Goal: Information Seeking & Learning: Learn about a topic

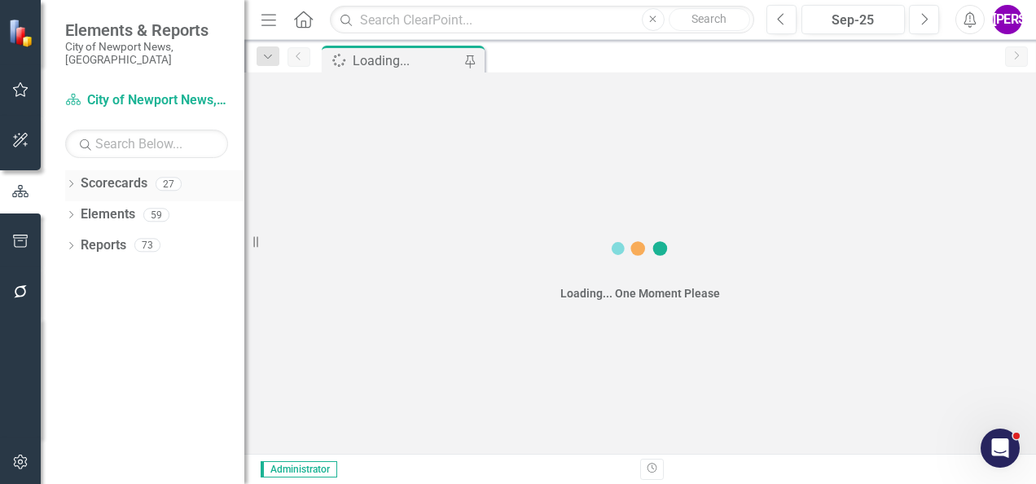
click at [73, 181] on icon "Dropdown" at bounding box center [70, 185] width 11 height 9
click at [78, 210] on icon at bounding box center [80, 214] width 4 height 8
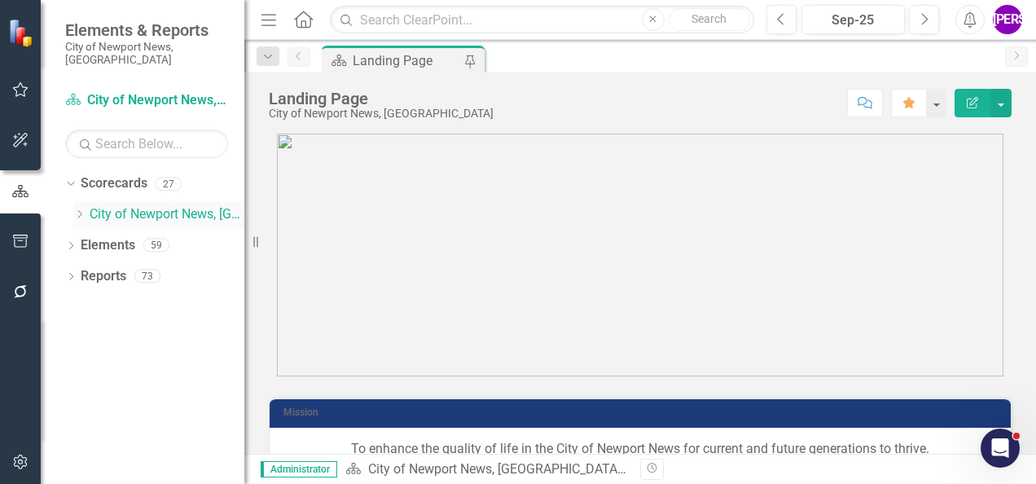
click at [82, 209] on icon "Dropdown" at bounding box center [79, 214] width 12 height 10
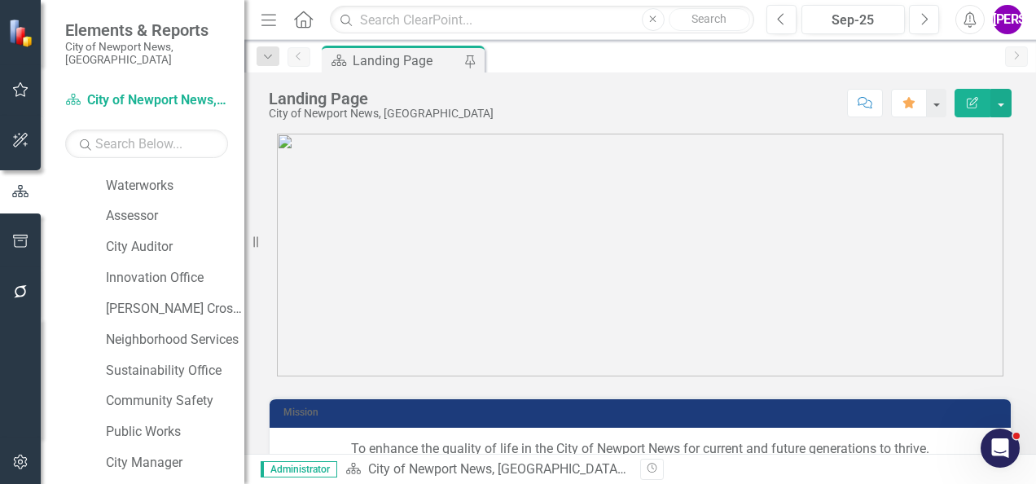
scroll to position [554, 0]
click at [147, 298] on link "[PERSON_NAME] Crossing" at bounding box center [175, 307] width 138 height 19
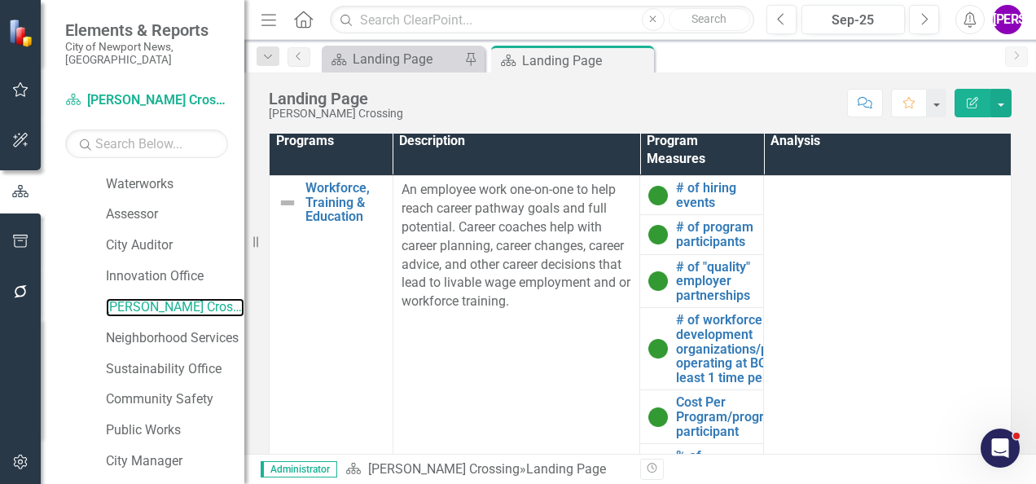
scroll to position [865, 0]
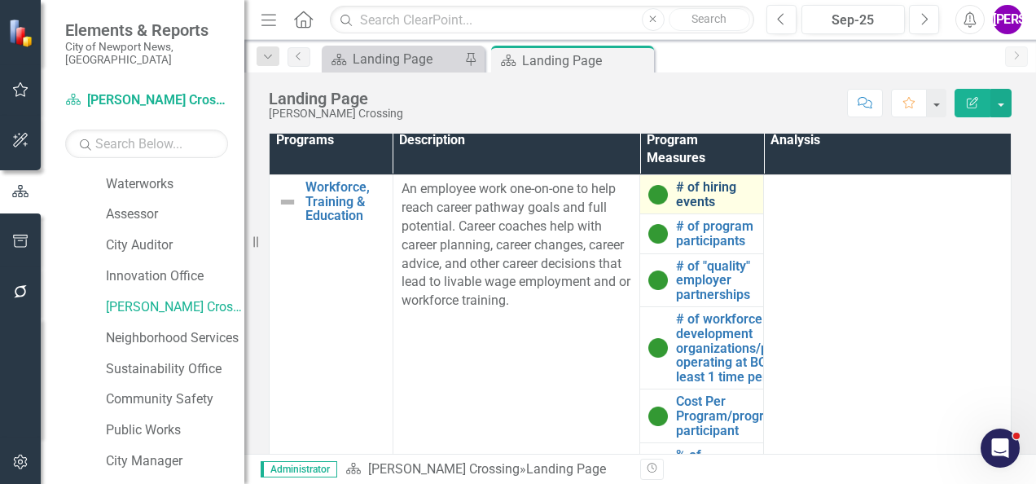
click at [684, 205] on link "# of hiring events" at bounding box center [715, 194] width 79 height 28
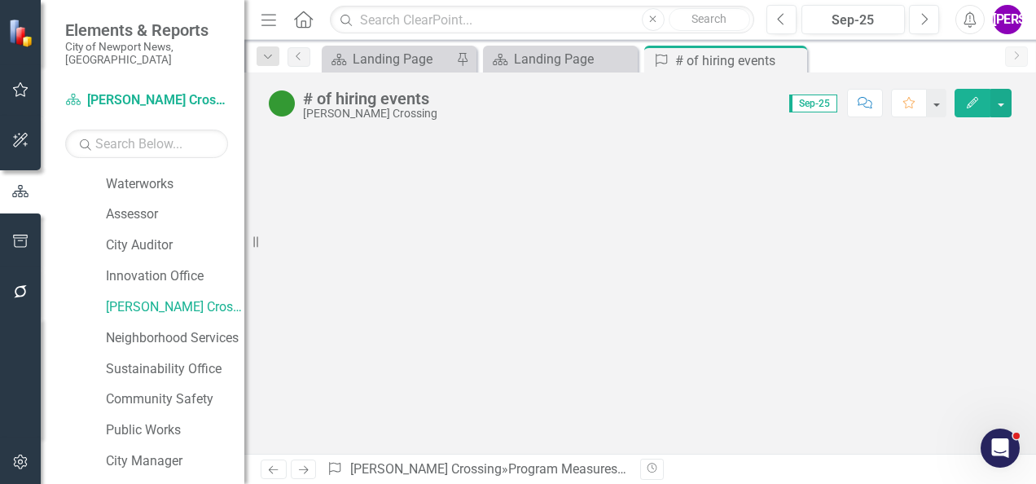
click at [858, 101] on button "Comment" at bounding box center [865, 103] width 36 height 28
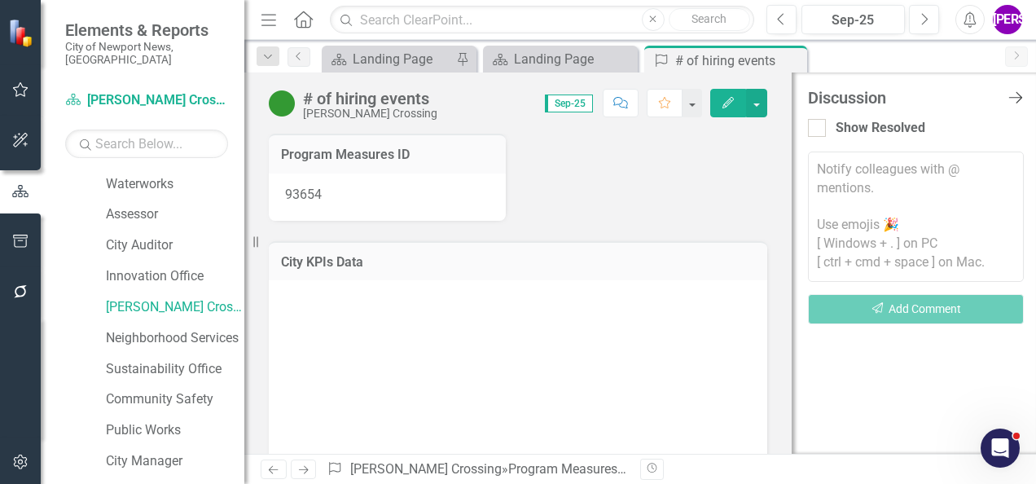
click at [1013, 97] on icon "Close Discussion Bar" at bounding box center [1015, 97] width 20 height 15
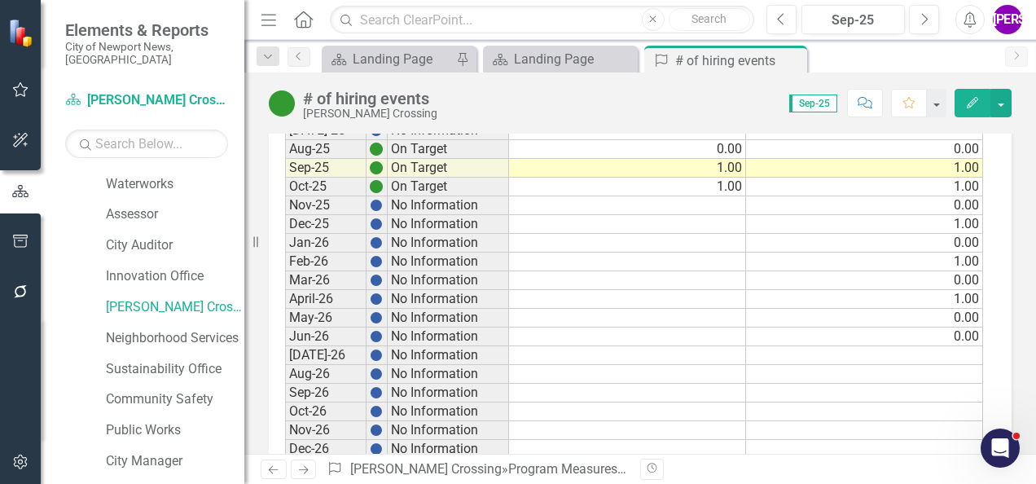
scroll to position [1501, 0]
click at [790, 60] on icon at bounding box center [791, 60] width 9 height 9
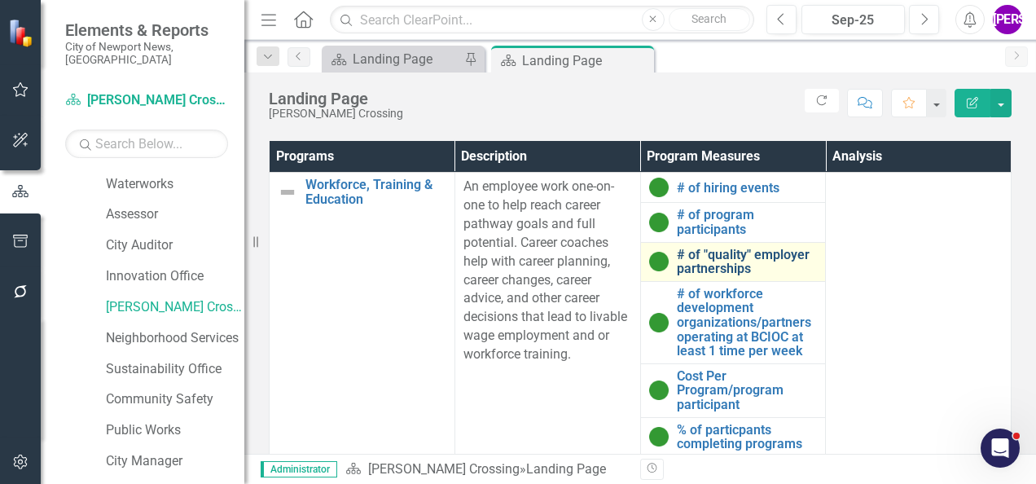
click at [691, 276] on link "# of "quality" employer partnerships" at bounding box center [747, 262] width 141 height 28
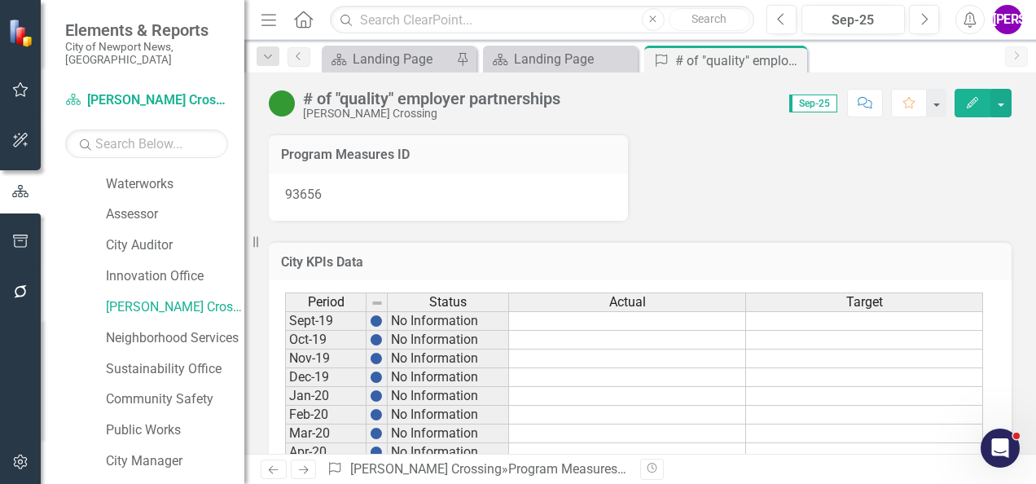
click at [862, 104] on icon "button" at bounding box center [864, 102] width 15 height 11
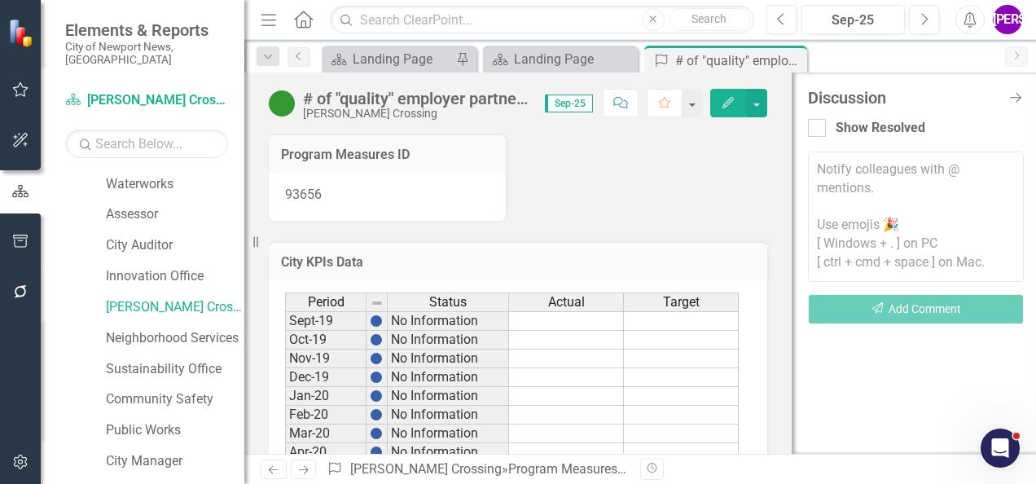
click at [1015, 89] on div "Discussion Close Discussion Bar" at bounding box center [916, 98] width 216 height 18
click at [1013, 98] on icon "Close Discussion Bar" at bounding box center [1015, 97] width 20 height 15
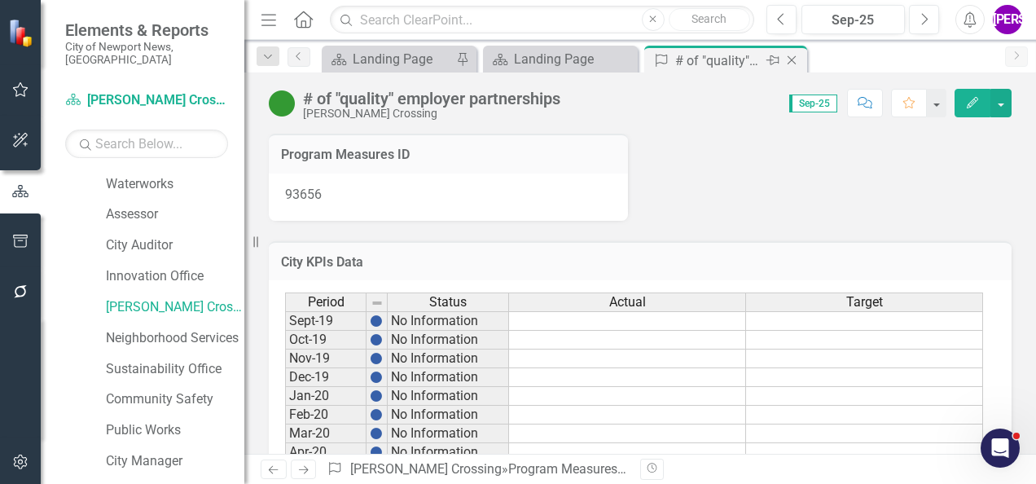
click at [792, 60] on icon "Close" at bounding box center [791, 60] width 16 height 13
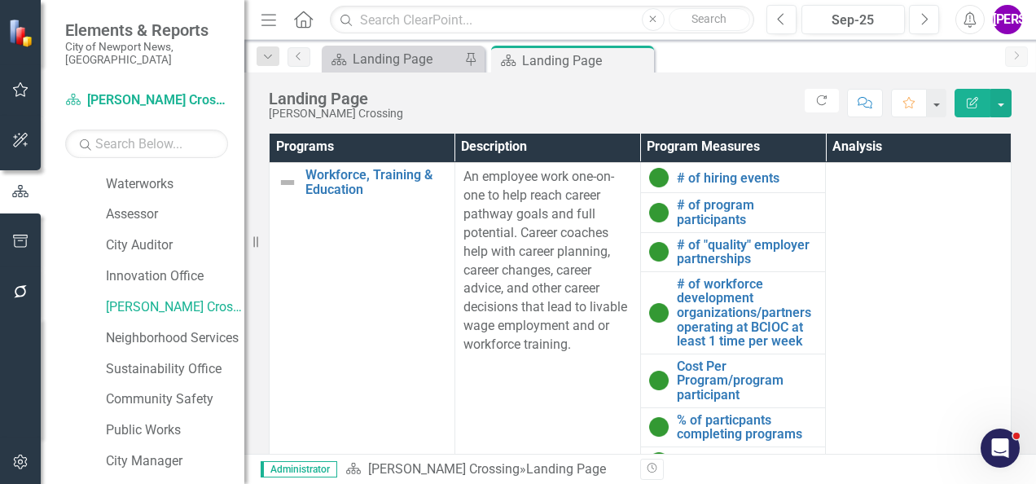
scroll to position [859, 0]
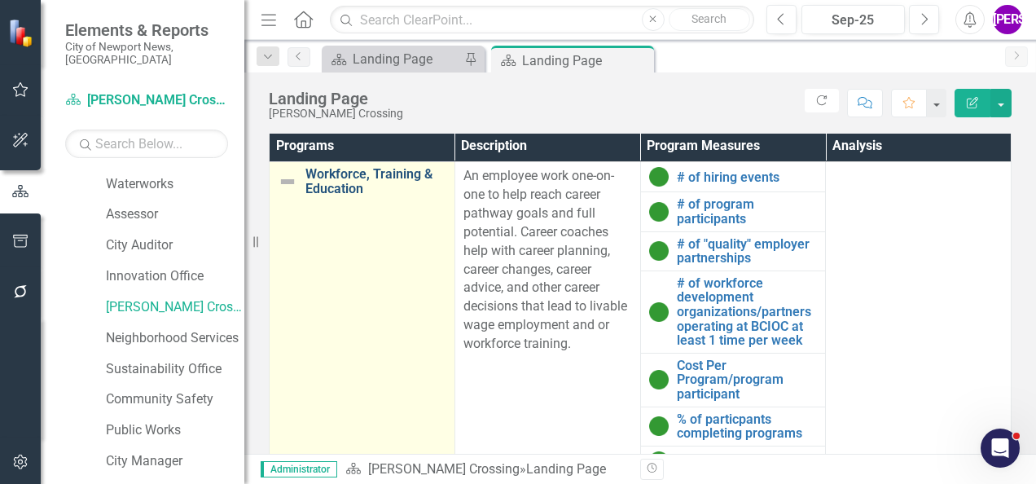
click at [347, 195] on link "Workforce, Training & Education" at bounding box center [375, 181] width 141 height 28
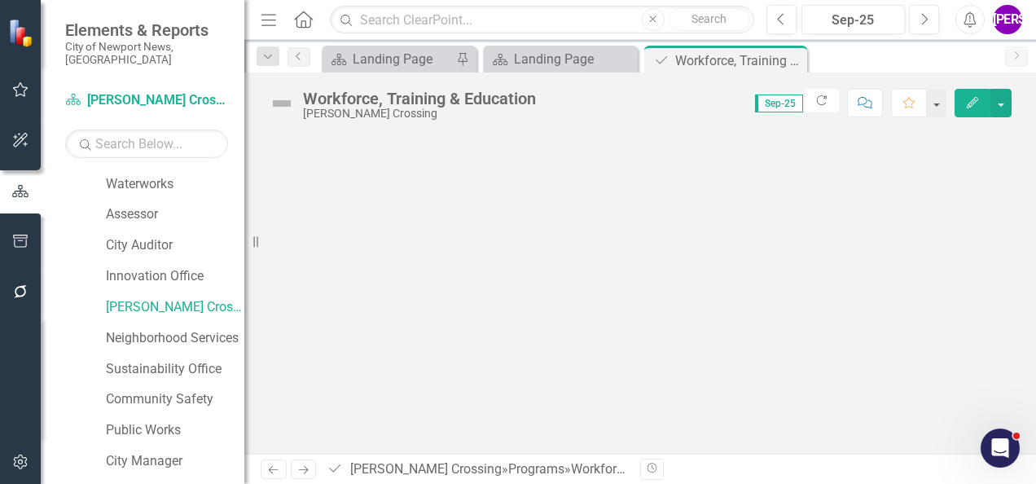
click at [856, 110] on button "Comment" at bounding box center [865, 103] width 36 height 28
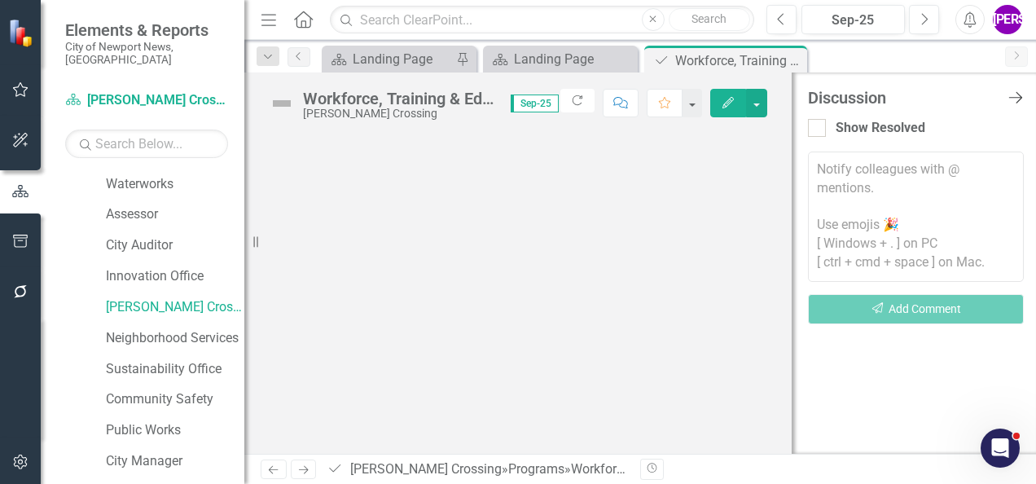
click at [1019, 93] on icon "Close Discussion Bar" at bounding box center [1015, 97] width 20 height 15
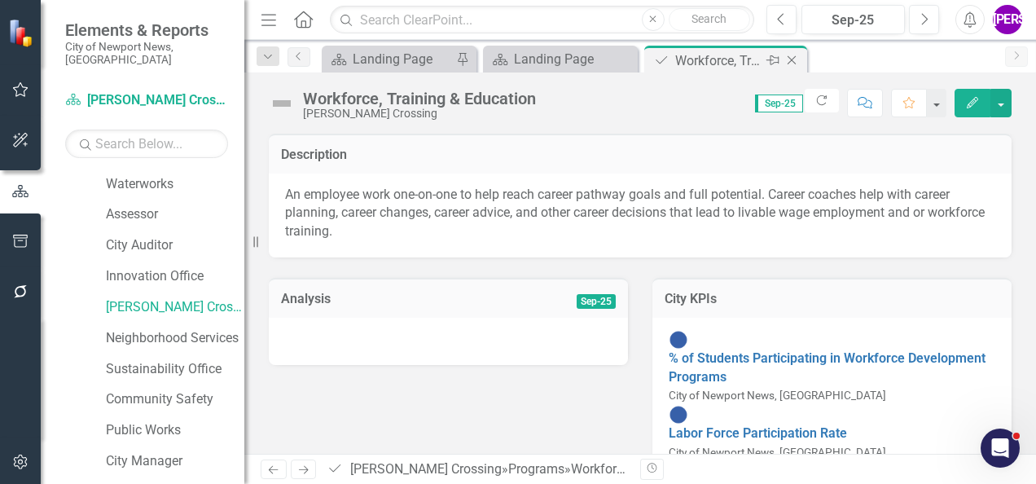
click at [788, 59] on icon "Close" at bounding box center [791, 60] width 16 height 13
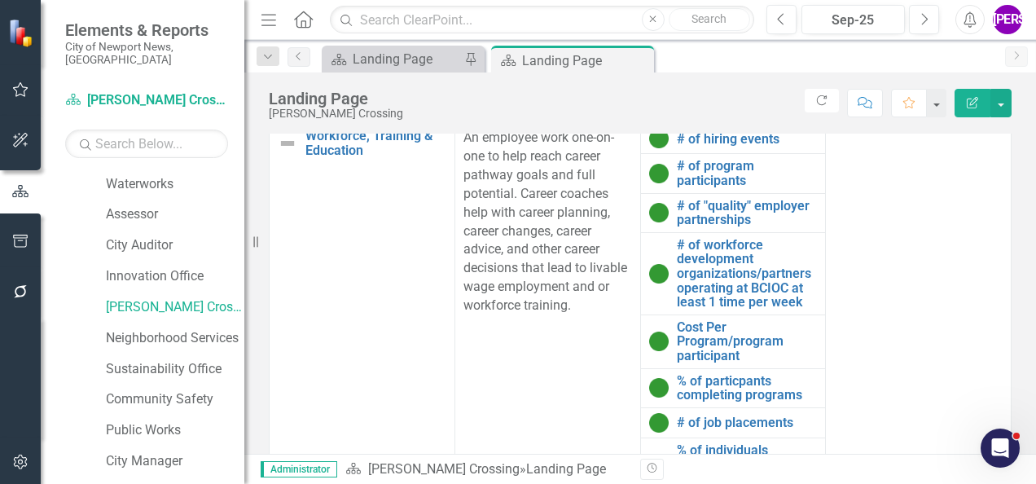
scroll to position [898, 0]
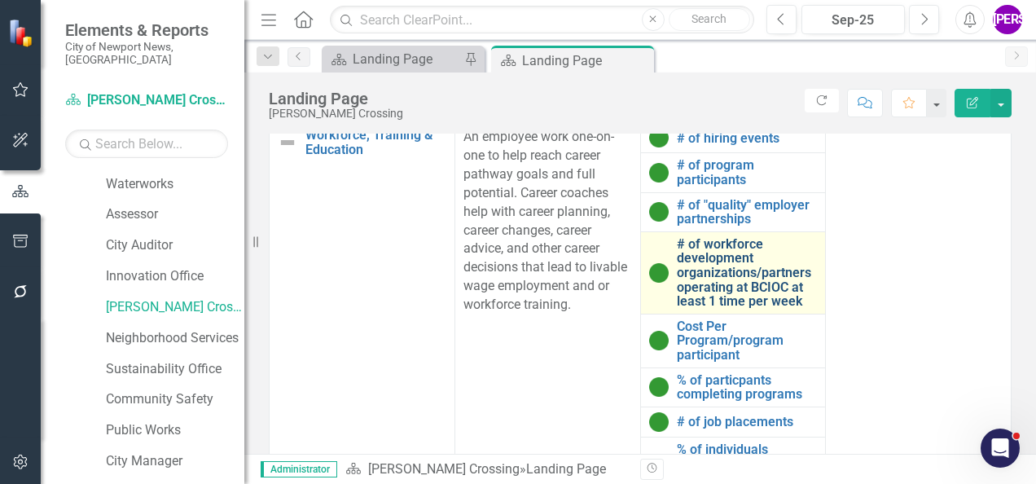
click at [715, 296] on link "# of workforce development organizations/partners operating at BCIOC at least 1…" at bounding box center [747, 273] width 141 height 72
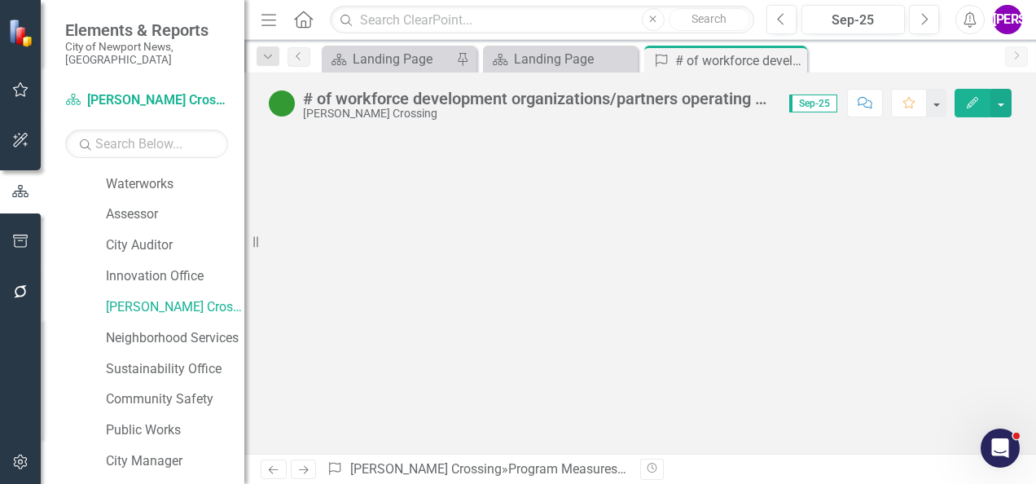
click at [860, 108] on button "Comment" at bounding box center [865, 103] width 36 height 28
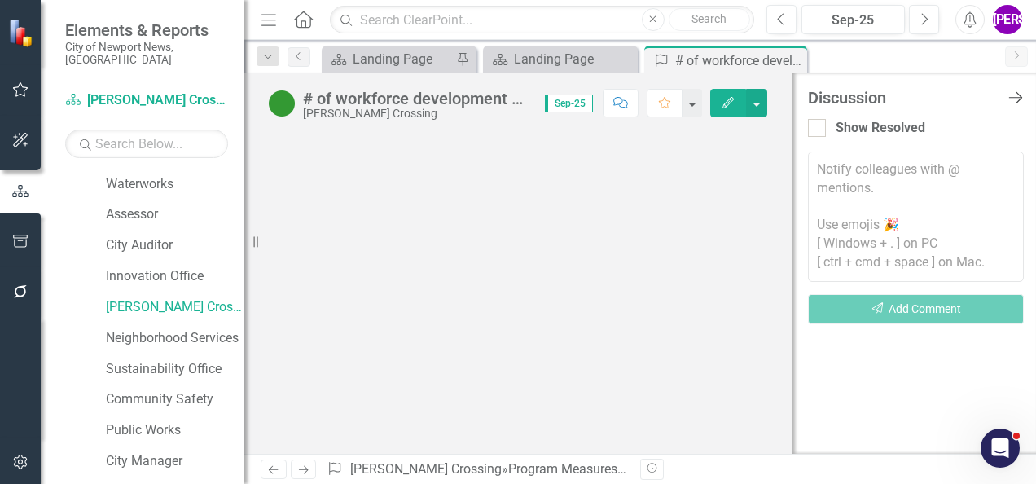
click at [1013, 94] on icon "Close Discussion Bar" at bounding box center [1015, 97] width 20 height 15
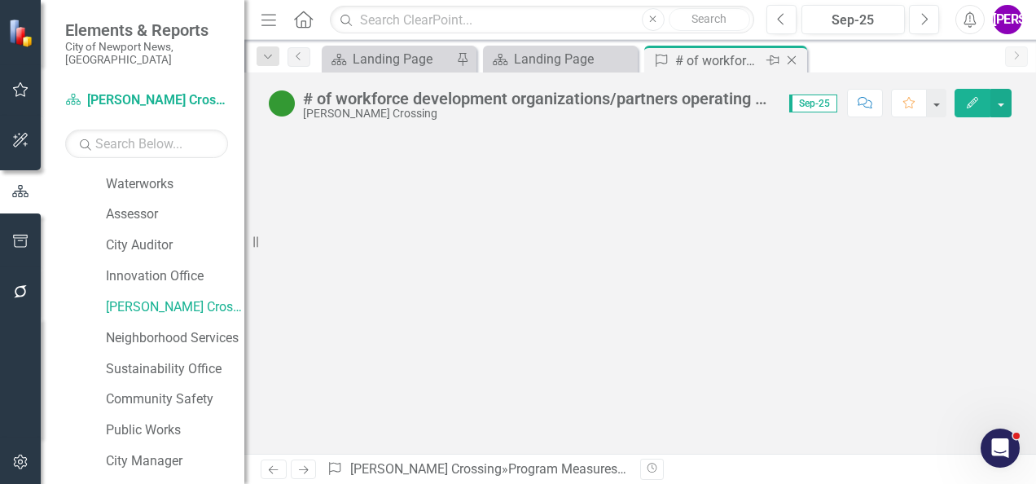
click at [791, 59] on icon at bounding box center [791, 60] width 9 height 9
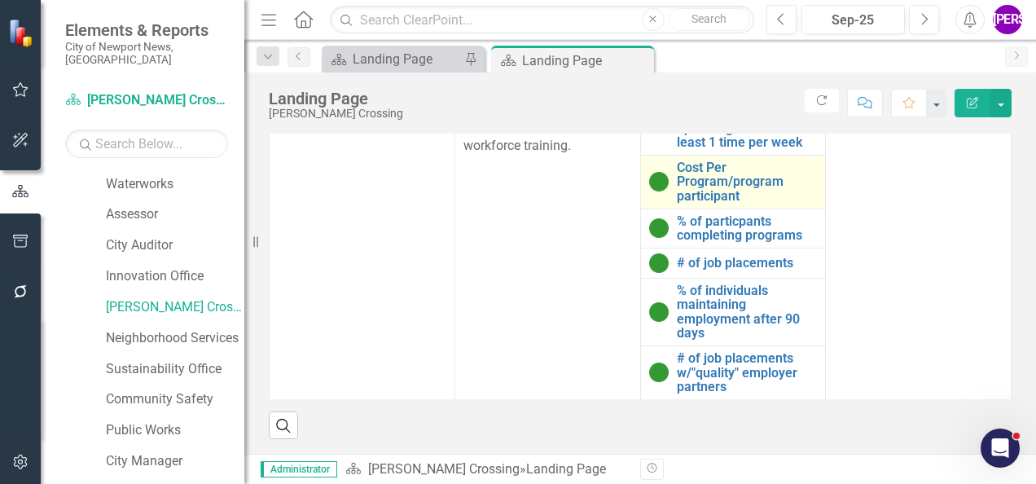
scroll to position [106, 0]
click at [708, 204] on link "Cost Per Program/program participant" at bounding box center [747, 181] width 141 height 43
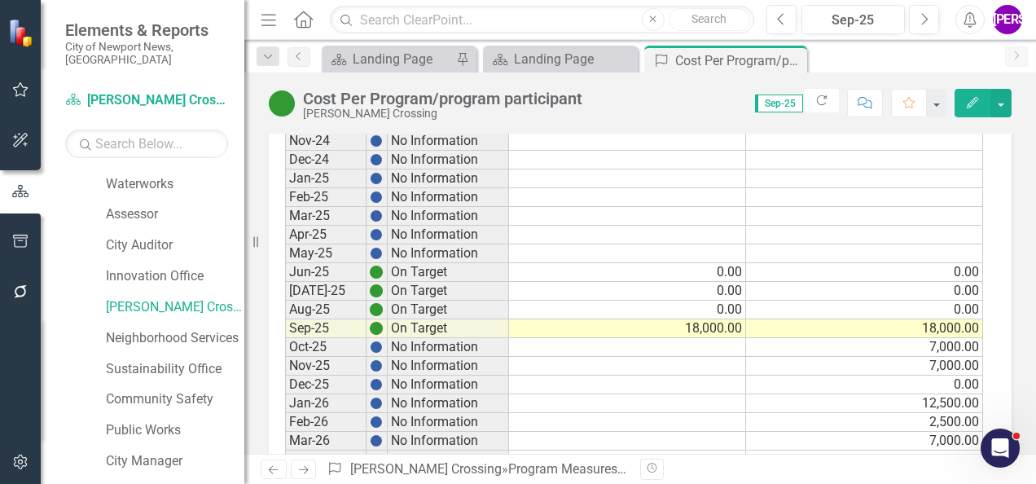
scroll to position [1342, 0]
click at [790, 60] on icon "Close" at bounding box center [791, 60] width 16 height 13
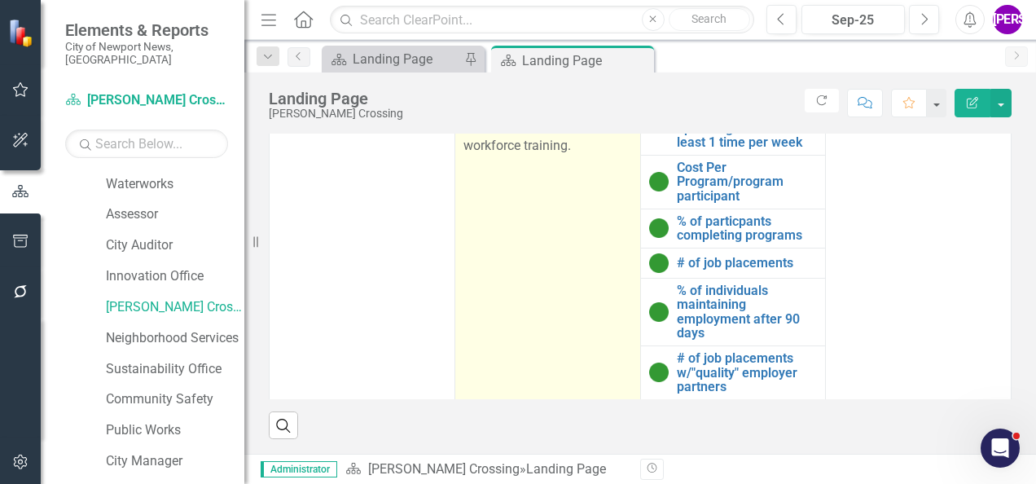
scroll to position [160, 0]
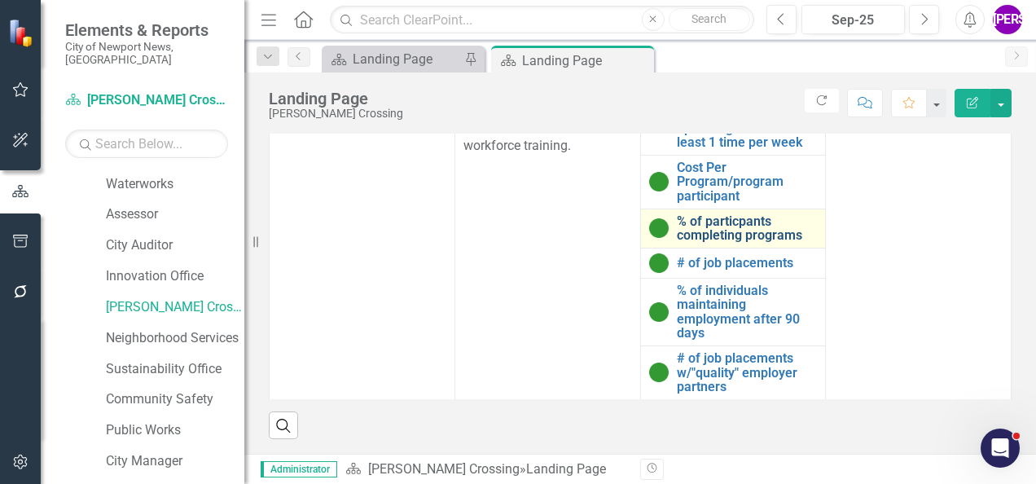
click at [701, 229] on link "% of particpants completing programs" at bounding box center [747, 228] width 141 height 28
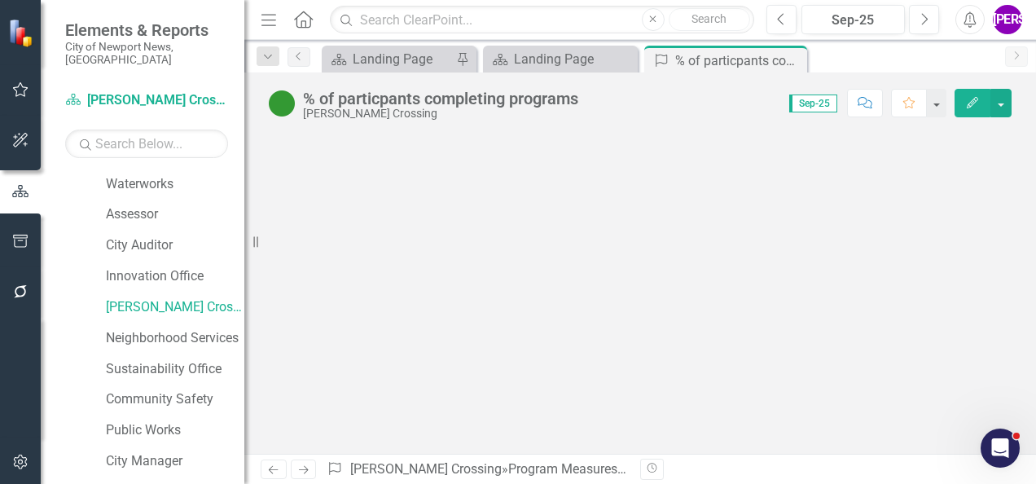
click at [860, 99] on icon "button" at bounding box center [864, 102] width 15 height 11
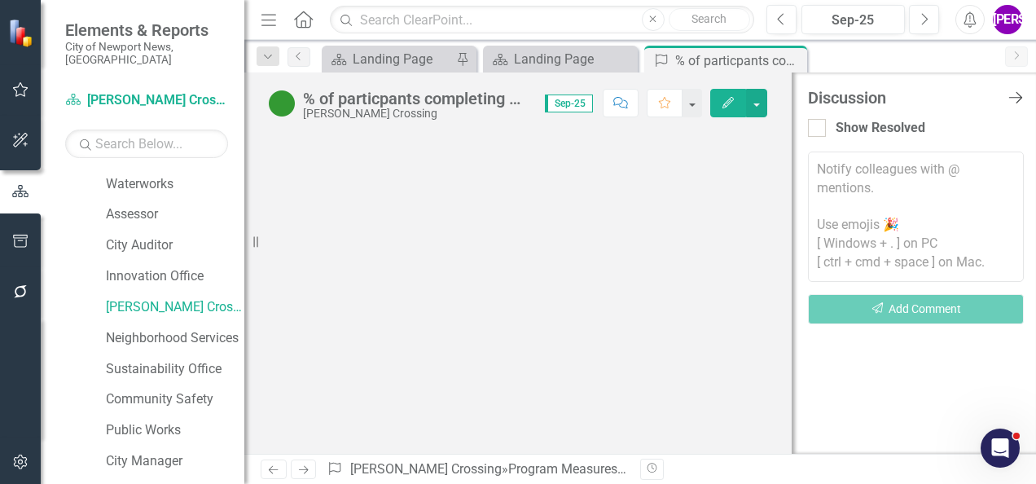
click at [1014, 94] on icon "Close Discussion Bar" at bounding box center [1015, 97] width 20 height 15
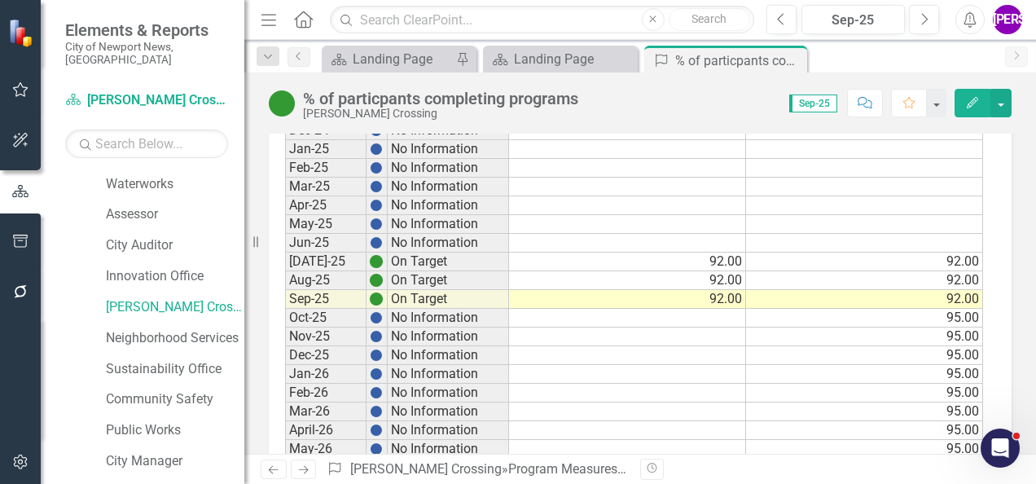
scroll to position [1425, 0]
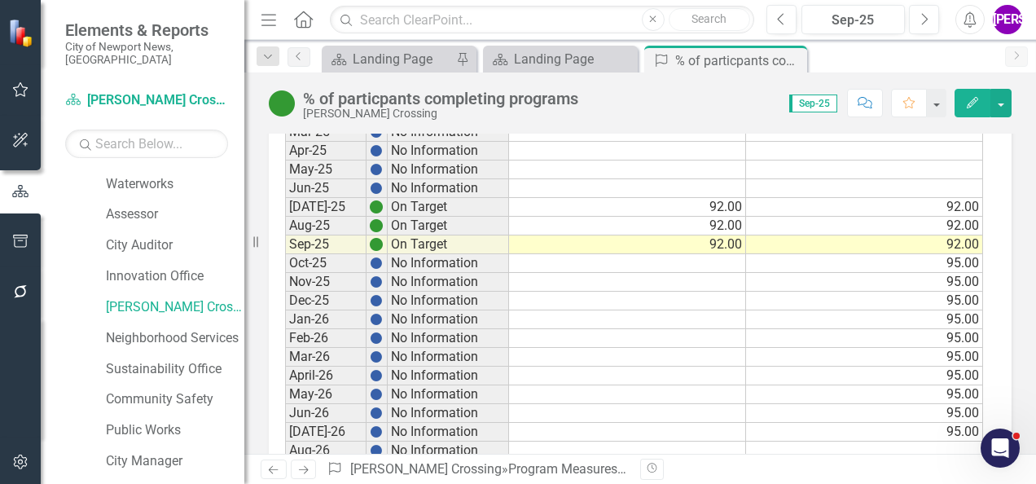
click at [861, 113] on button "Comment" at bounding box center [865, 103] width 36 height 28
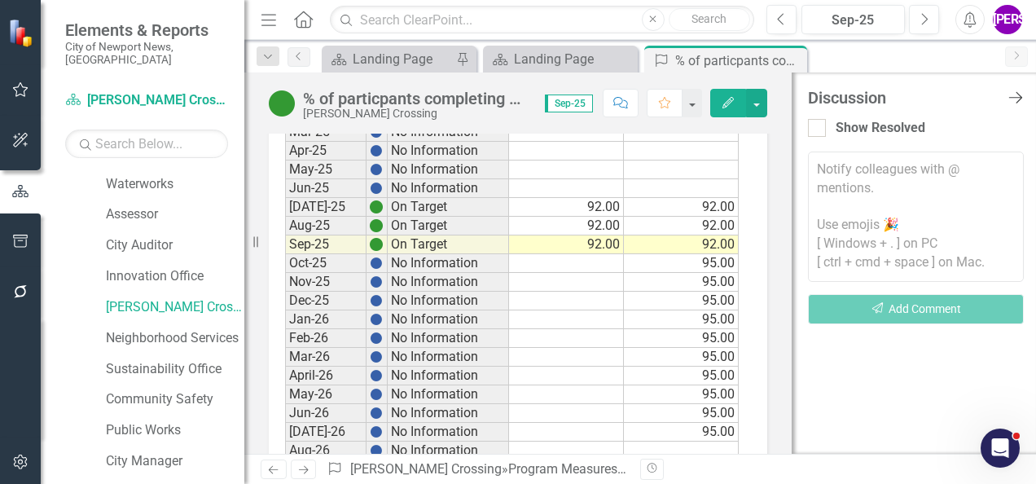
click at [1013, 99] on icon "Close Discussion Bar" at bounding box center [1015, 97] width 20 height 15
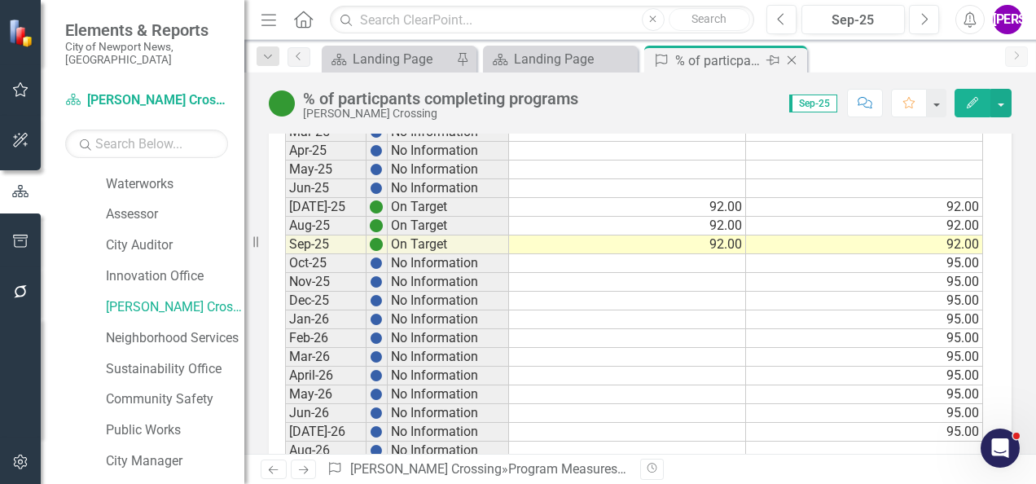
click at [794, 58] on icon "Close" at bounding box center [791, 60] width 16 height 13
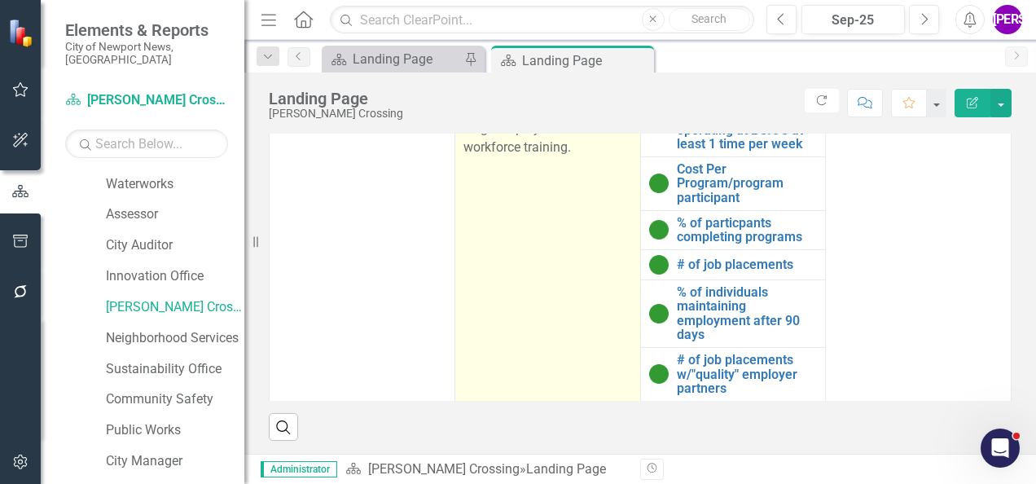
scroll to position [224, 0]
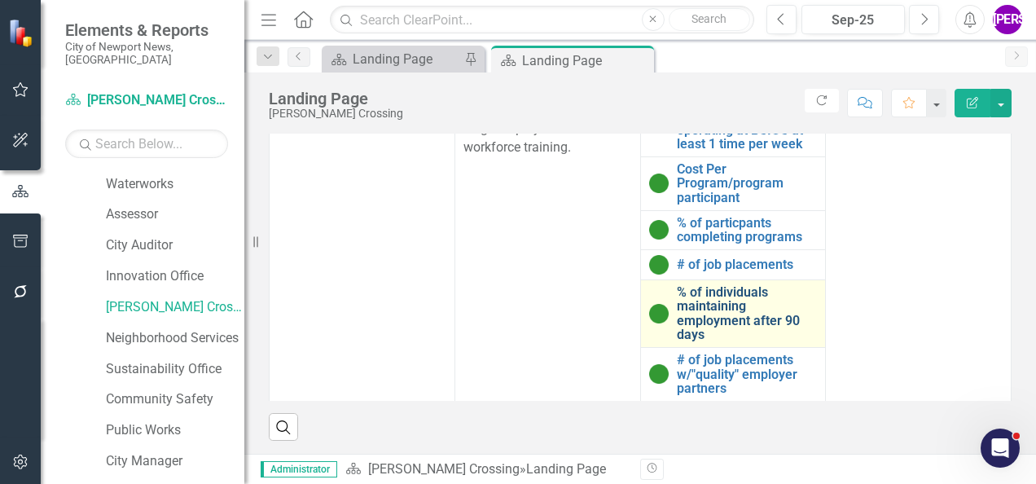
click at [705, 292] on link "% of individuals maintaining employment after 90 days" at bounding box center [747, 313] width 141 height 57
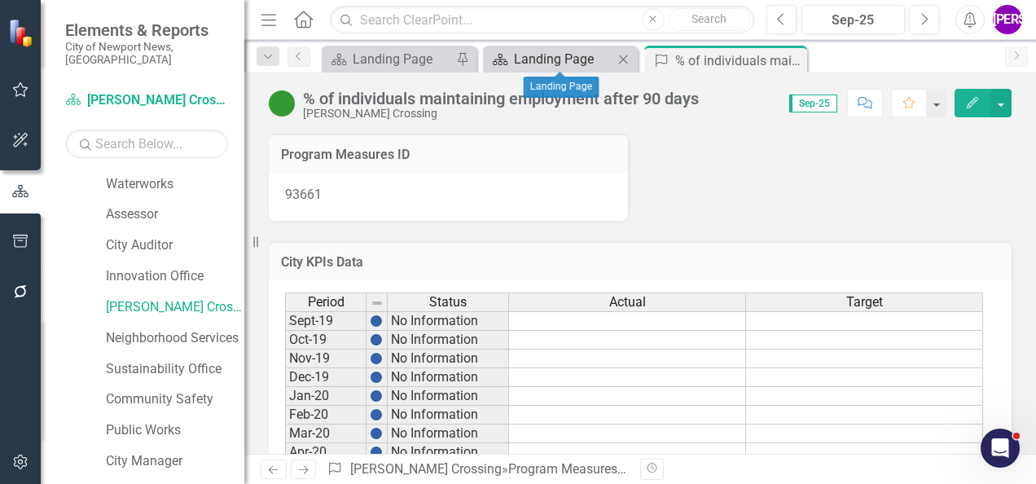
click at [550, 64] on div "Landing Page" at bounding box center [563, 59] width 99 height 20
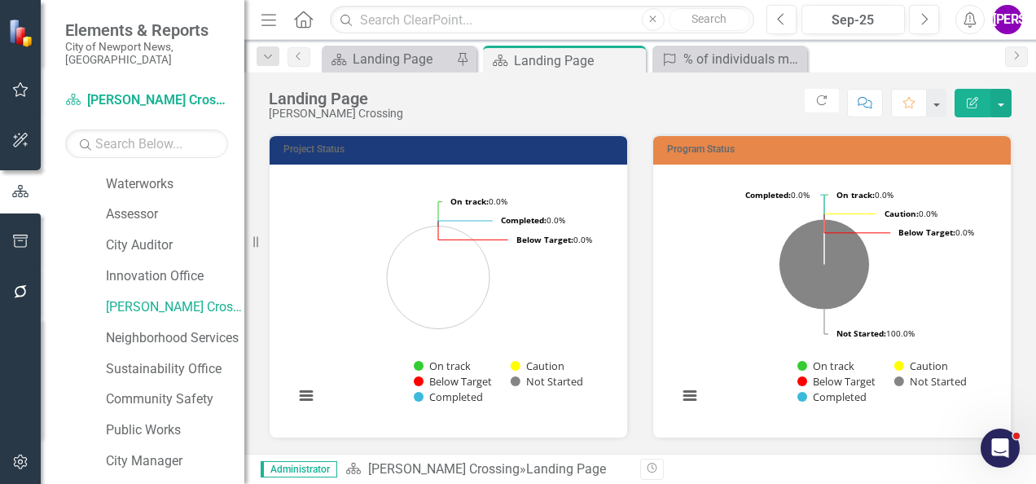
click at [648, 462] on button "Revision History" at bounding box center [652, 468] width 24 height 21
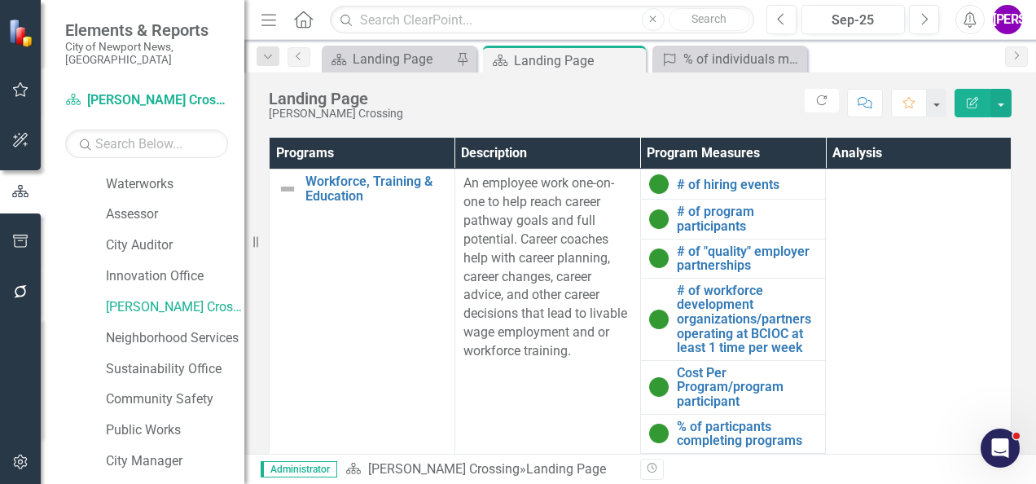
scroll to position [850, 0]
